Goal: Information Seeking & Learning: Learn about a topic

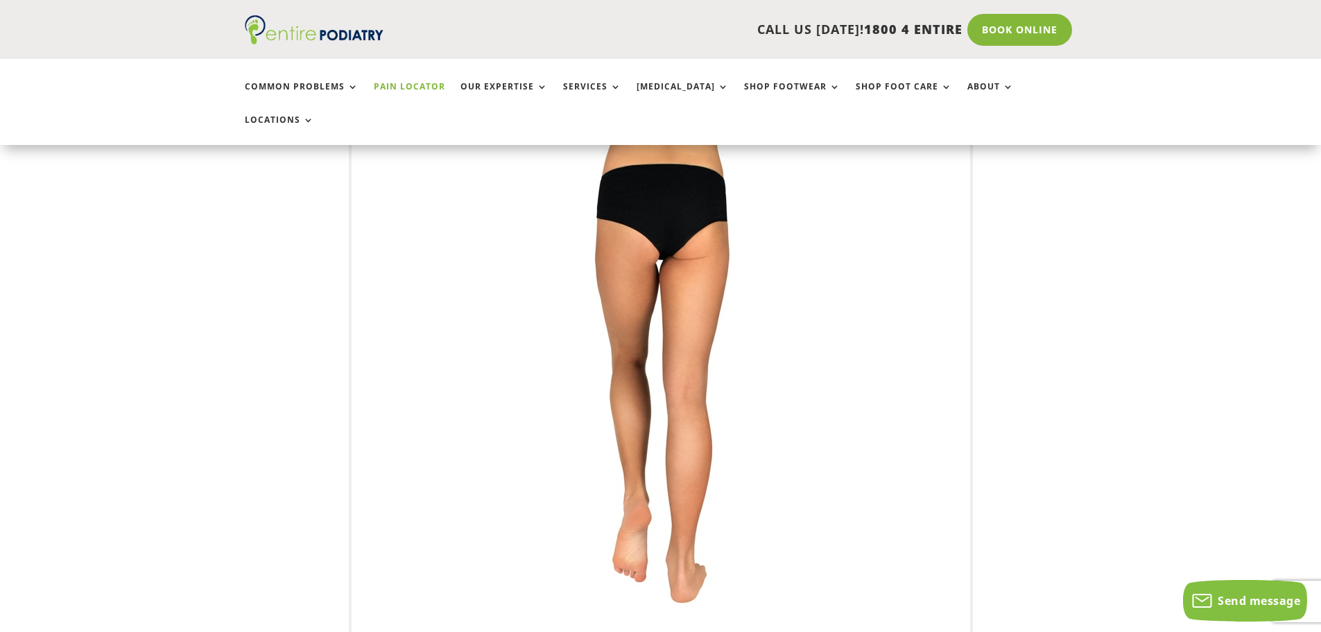
scroll to position [333, 0]
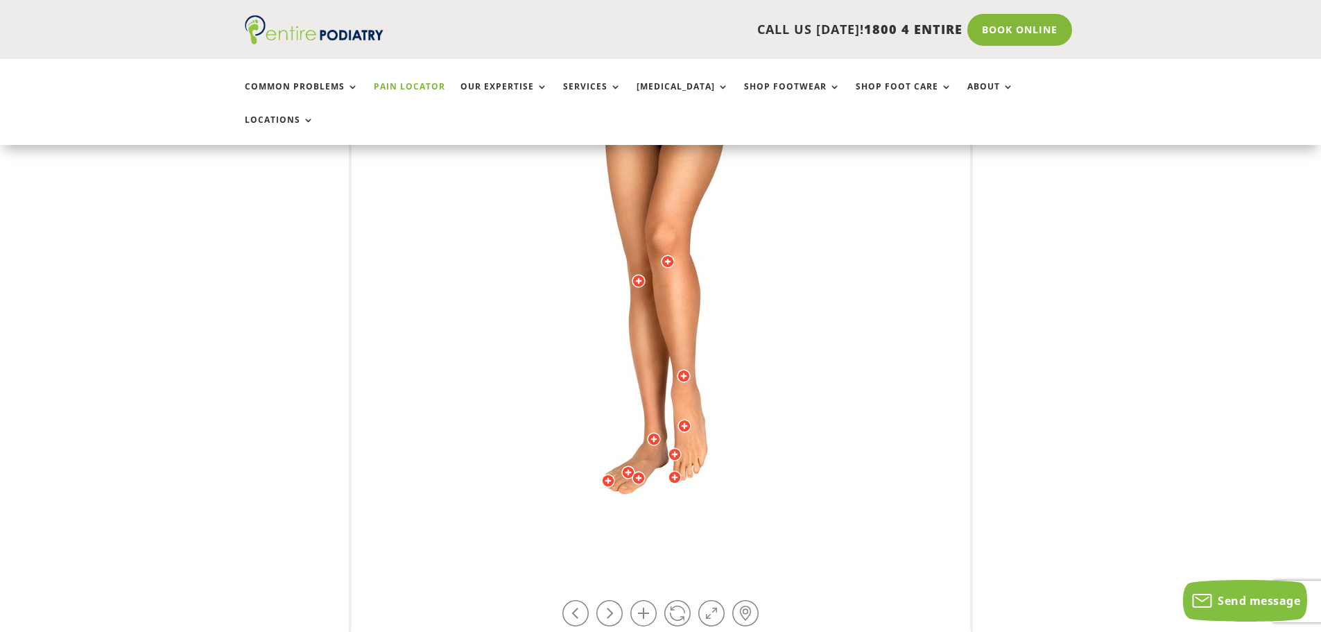
click at [657, 413] on img at bounding box center [661, 287] width 383 height 555
click at [656, 432] on div at bounding box center [654, 439] width 14 height 14
drag, startPoint x: 658, startPoint y: 426, endPoint x: 642, endPoint y: 429, distance: 16.3
click at [642, 429] on img at bounding box center [661, 287] width 383 height 555
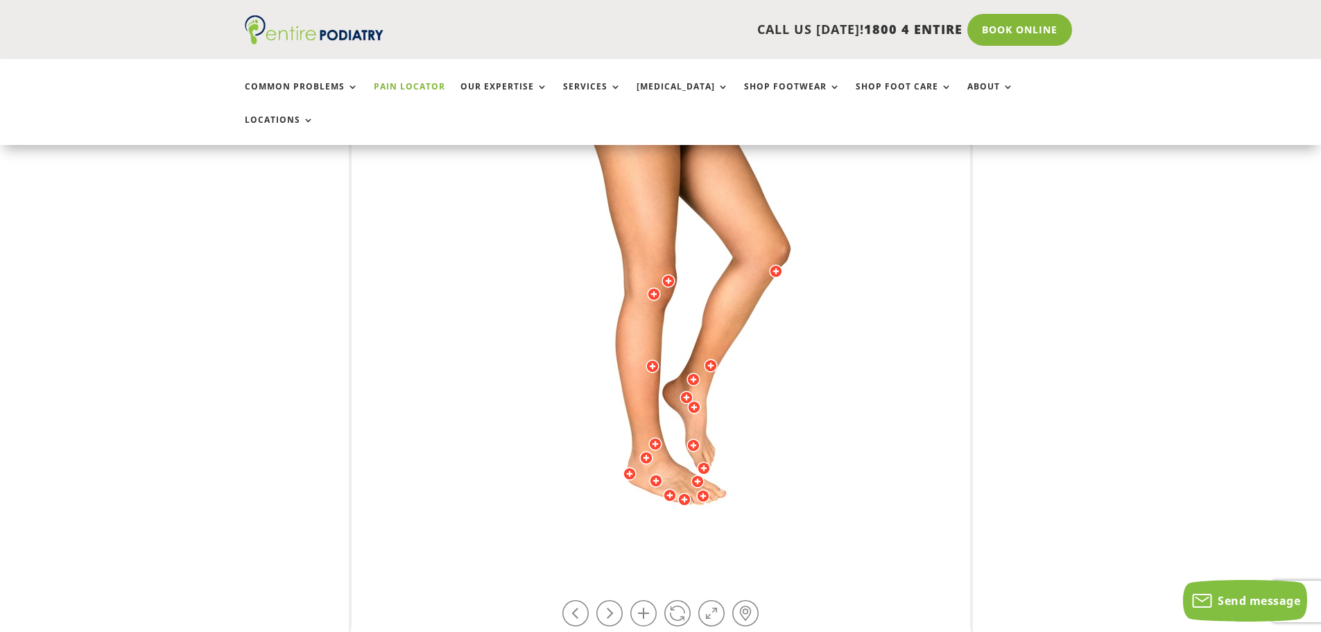
drag, startPoint x: 687, startPoint y: 416, endPoint x: 705, endPoint y: 411, distance: 18.0
click at [705, 411] on img at bounding box center [661, 287] width 383 height 555
click at [693, 400] on div at bounding box center [694, 407] width 14 height 14
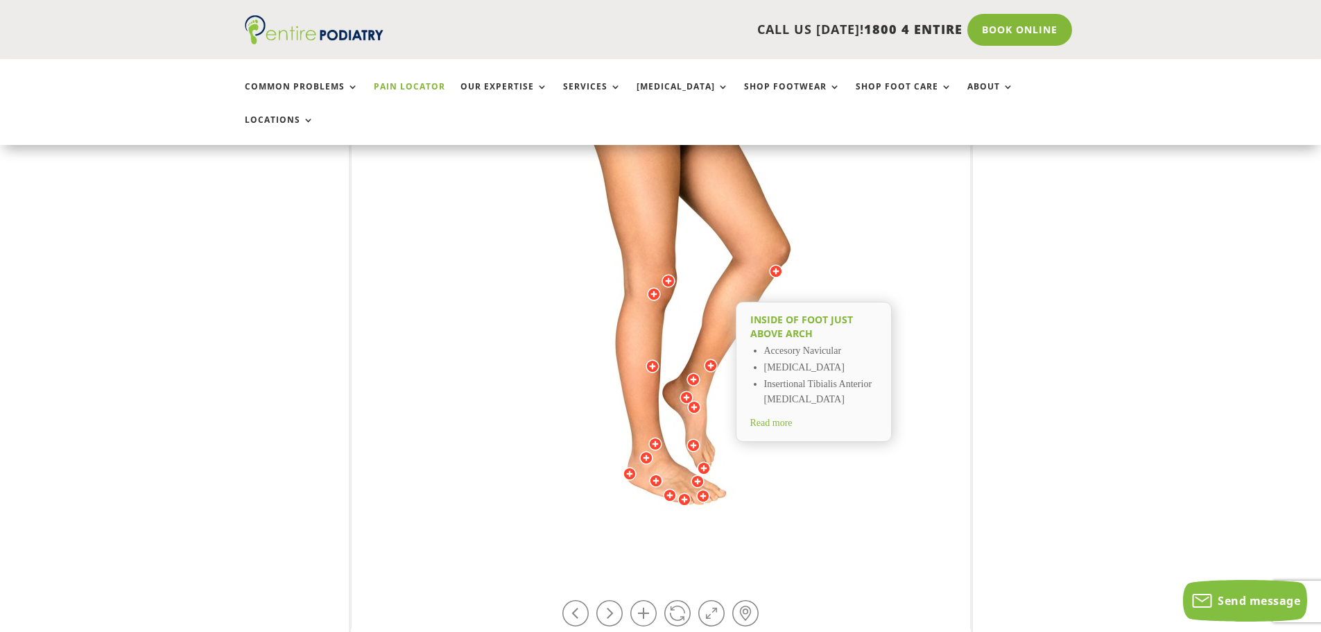
click at [688, 391] on div at bounding box center [687, 398] width 14 height 14
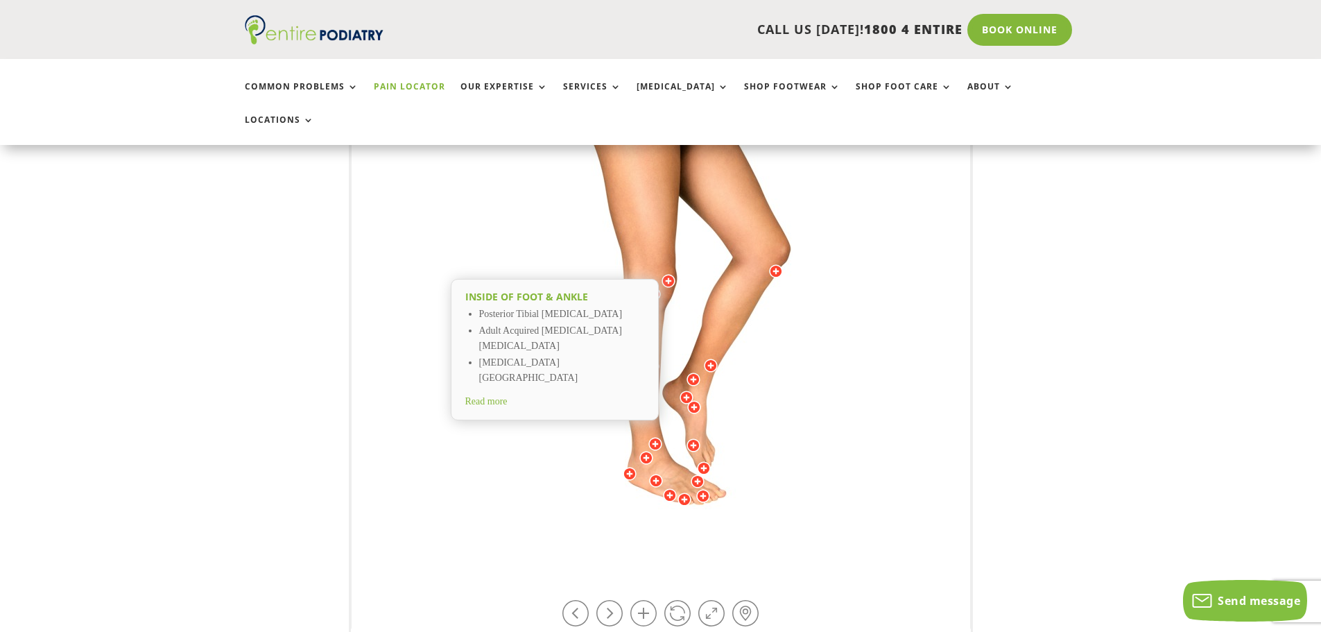
click at [493, 396] on span "Read more" at bounding box center [486, 401] width 42 height 10
click at [692, 373] on div at bounding box center [694, 380] width 14 height 14
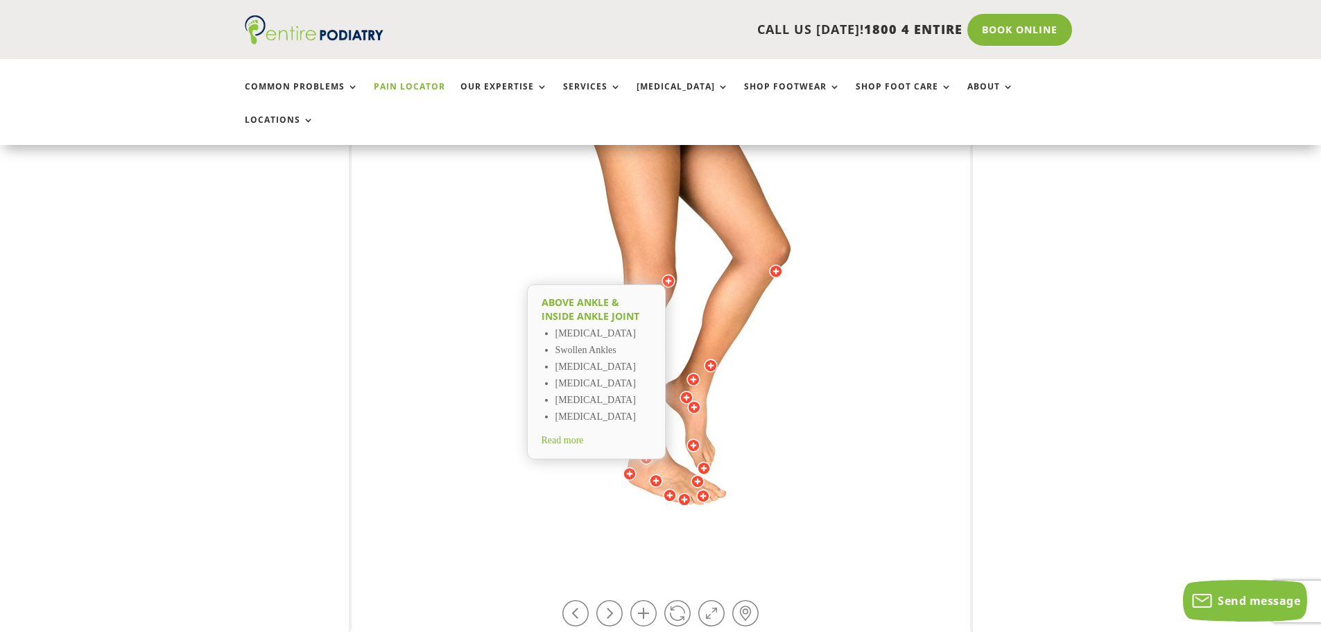
click at [698, 400] on div at bounding box center [694, 407] width 14 height 14
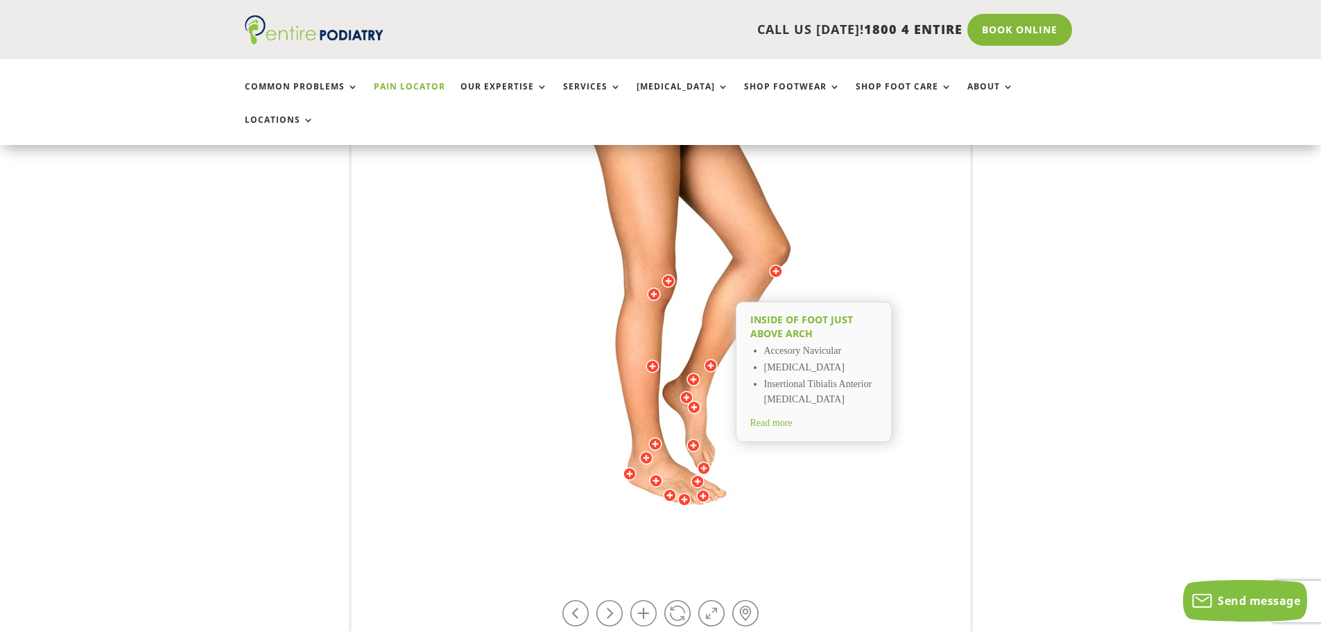
click at [760, 418] on span "Read more" at bounding box center [772, 423] width 42 height 10
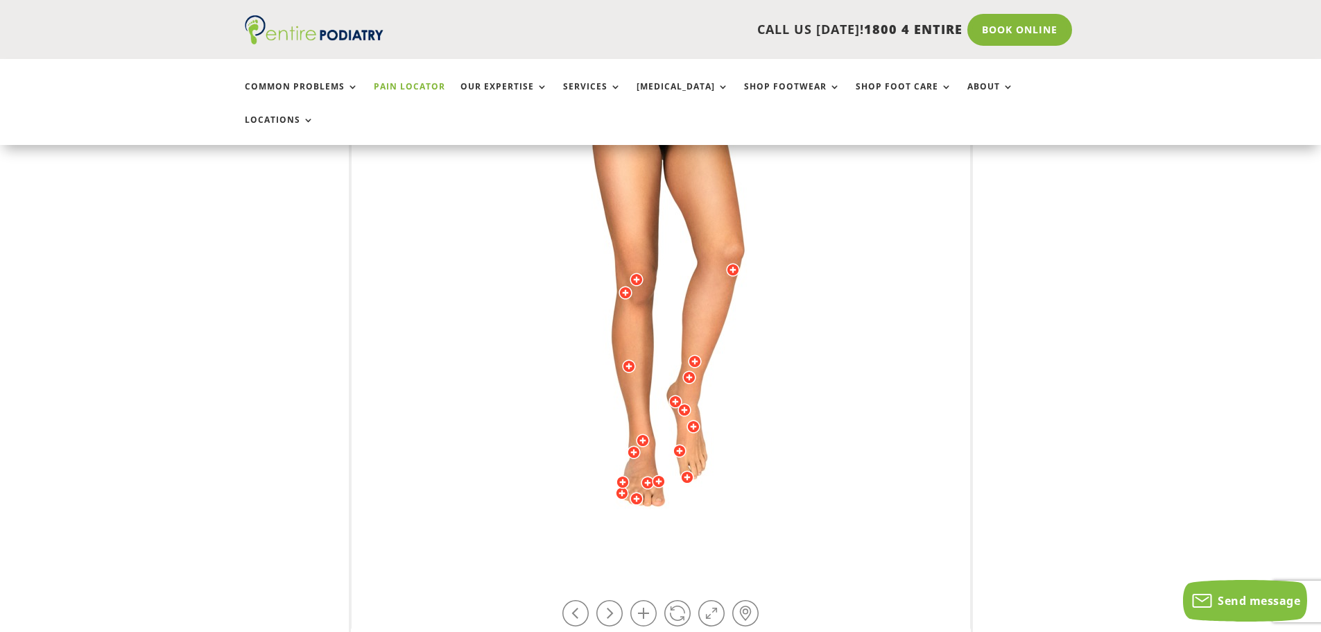
drag, startPoint x: 755, startPoint y: 509, endPoint x: 707, endPoint y: 505, distance: 48.7
click at [707, 505] on img at bounding box center [661, 287] width 383 height 555
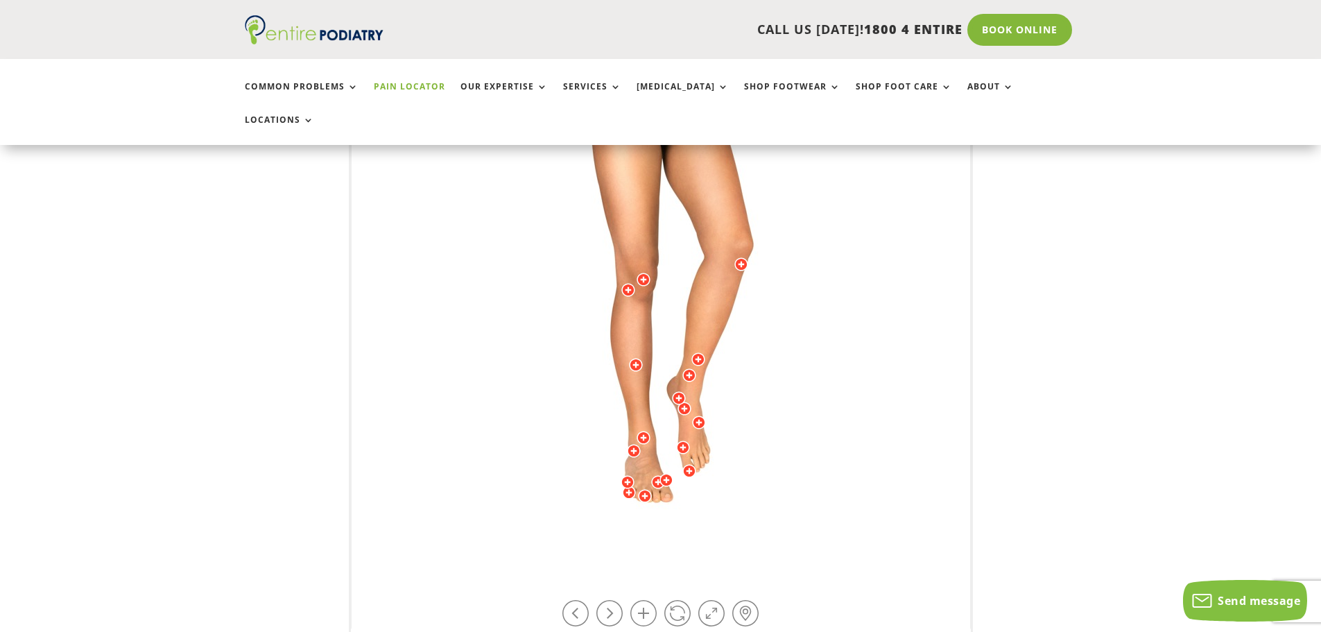
click at [714, 502] on img at bounding box center [661, 287] width 383 height 555
click at [649, 489] on div at bounding box center [645, 496] width 14 height 14
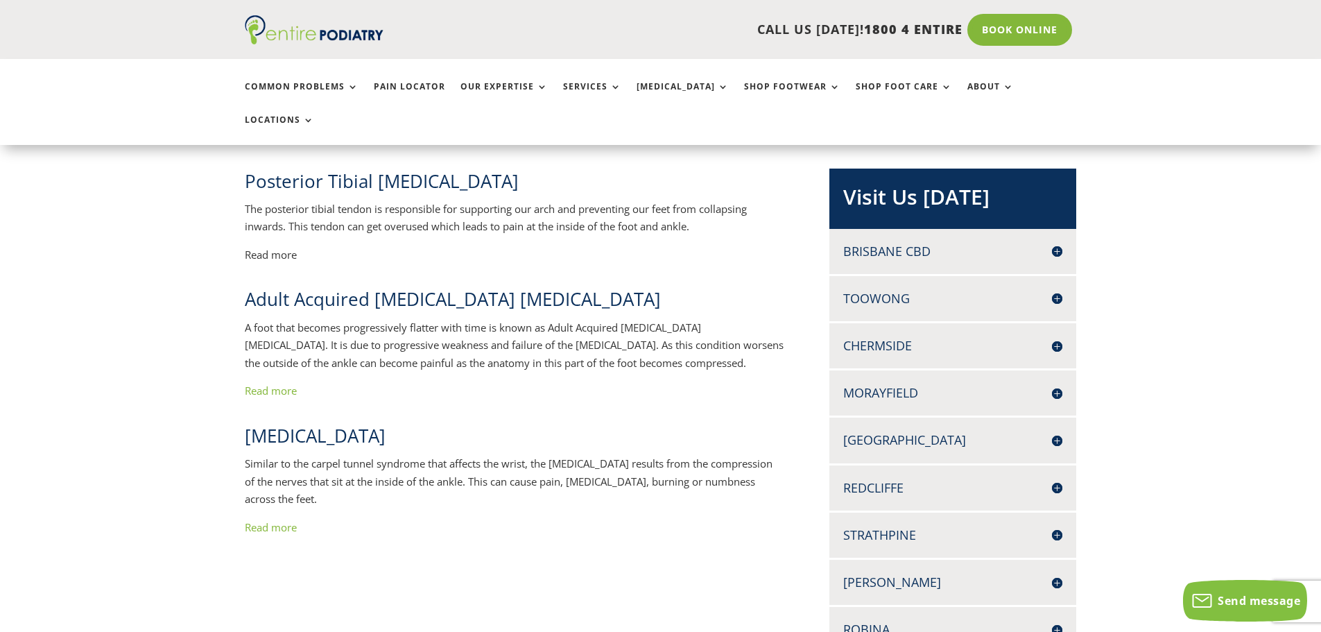
scroll to position [277, 0]
click at [261, 246] on p "Read more" at bounding box center [515, 255] width 540 height 18
click at [282, 246] on p "Read more" at bounding box center [515, 255] width 540 height 18
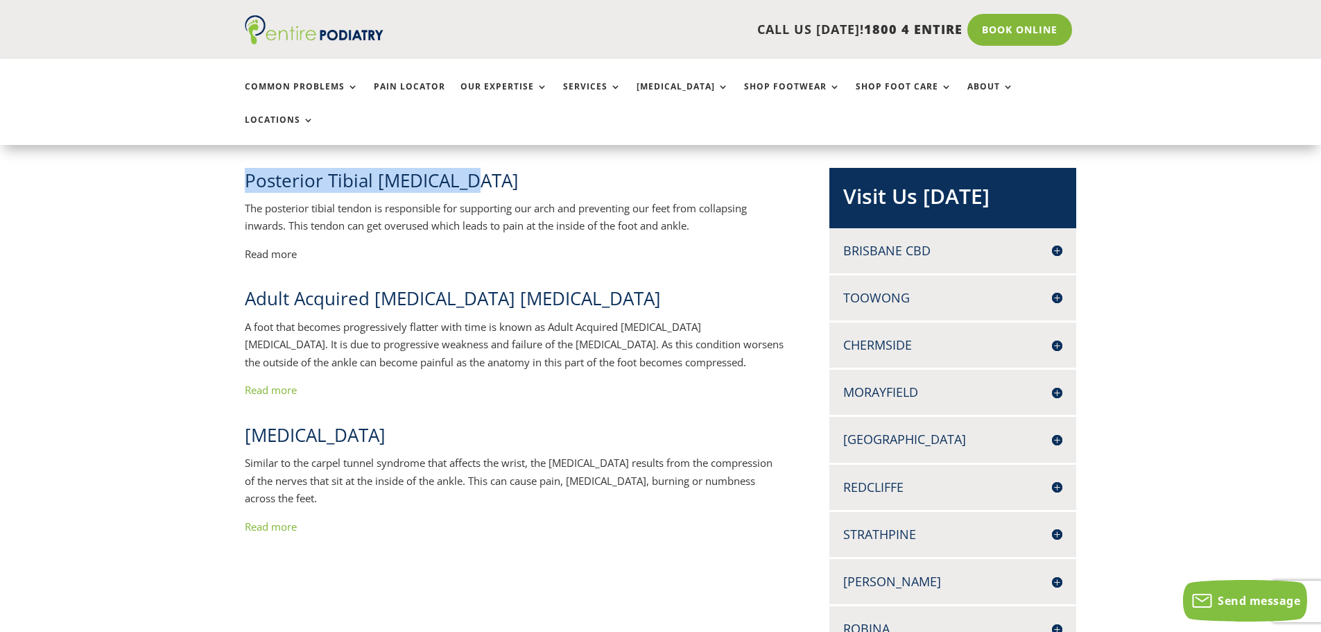
drag, startPoint x: 477, startPoint y: 153, endPoint x: 242, endPoint y: 157, distance: 235.2
copy span "Posterior Tibial Tendonitis"
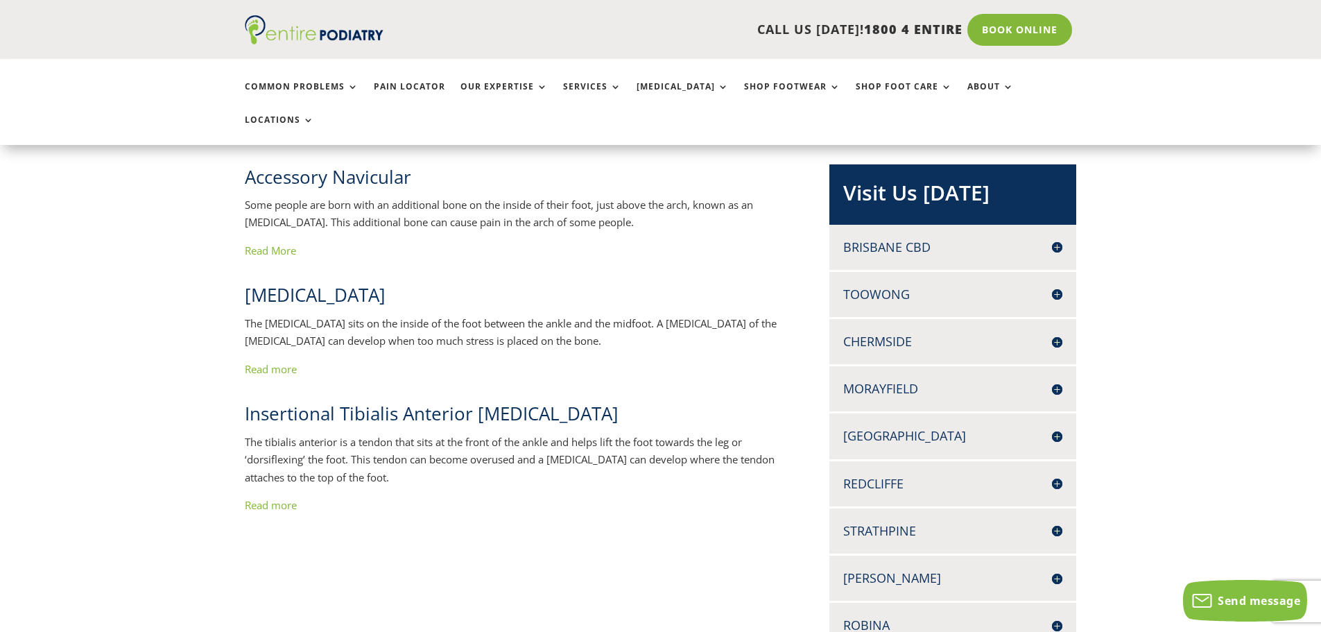
scroll to position [333, 0]
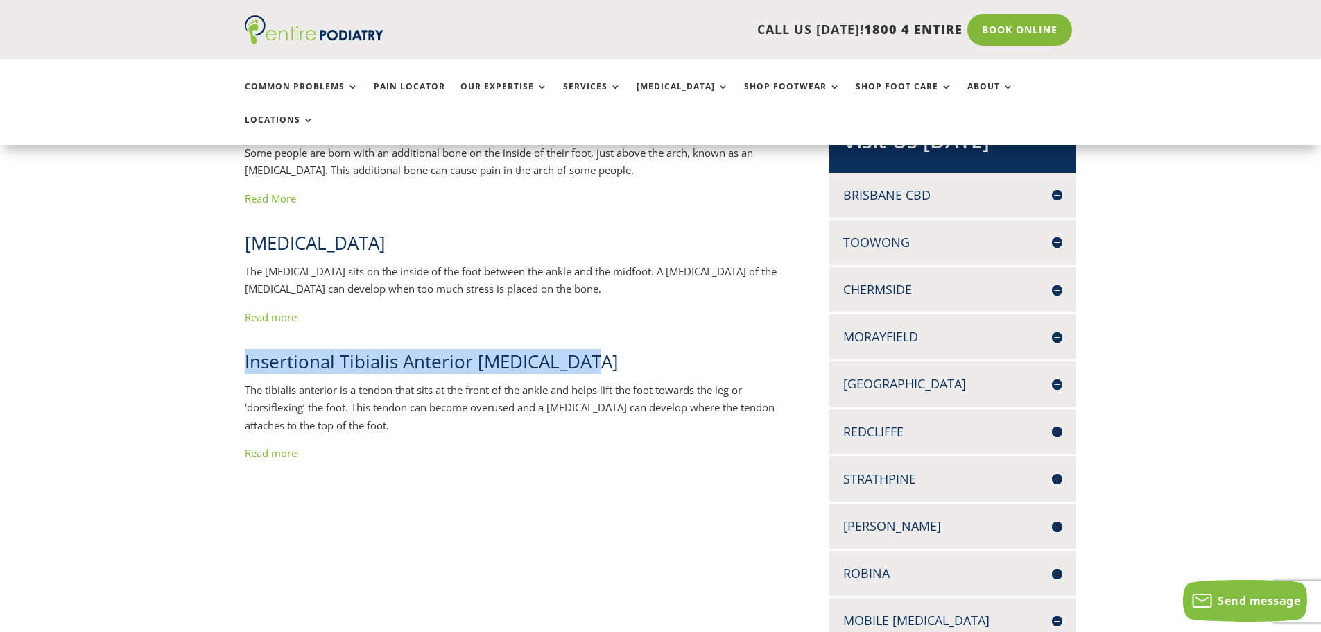
drag, startPoint x: 602, startPoint y: 331, endPoint x: 243, endPoint y: 338, distance: 358.7
click at [243, 338] on div "Accessory Navicular Some people are born with an additional bone on the inside …" at bounding box center [660, 617] width 1321 height 1092
copy span "Insertional Tibialis Anterior Tendinopathy"
